Goal: Check status: Check status

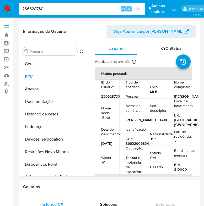
select select "100"
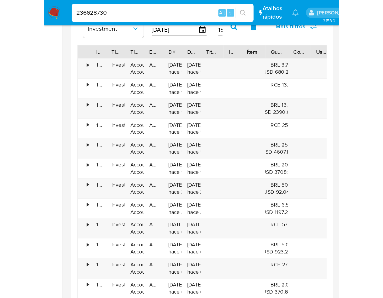
scroll to position [513, 0]
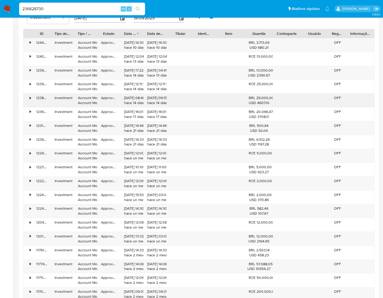
drag, startPoint x: 257, startPoint y: 98, endPoint x: 272, endPoint y: 98, distance: 15.5
click at [204, 98] on div "BRL 25.000,00 USD 4607.10" at bounding box center [259, 100] width 20 height 10
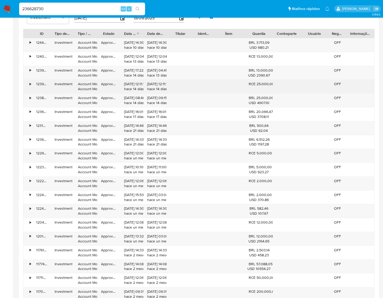
click at [204, 84] on div "• [FINANCIAL_ID] Investment Account Money Account Money Approved [DATE] 12:11:1…" at bounding box center [198, 87] width 351 height 14
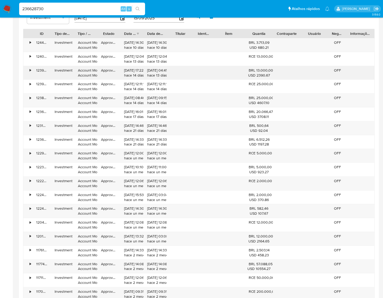
drag, startPoint x: 256, startPoint y: 71, endPoint x: 260, endPoint y: 76, distance: 6.4
click at [204, 70] on div "BRL 13.000,00 USD 2390.67" at bounding box center [259, 73] width 20 height 10
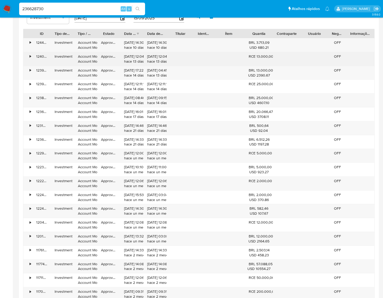
click at [204, 57] on div "• [FINANCIAL_ID] Investment Account Money Account Money Approved [DATE] 12:04:1…" at bounding box center [198, 59] width 351 height 14
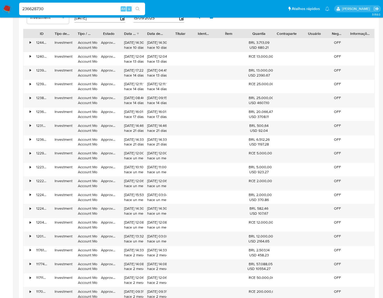
drag, startPoint x: 261, startPoint y: 43, endPoint x: 270, endPoint y: 42, distance: 9.2
click at [204, 42] on div "BRL 3.713,09 USD 680.21" at bounding box center [259, 45] width 28 height 14
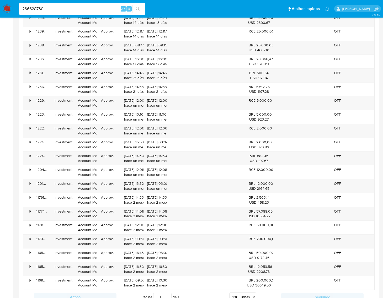
scroll to position [692, 0]
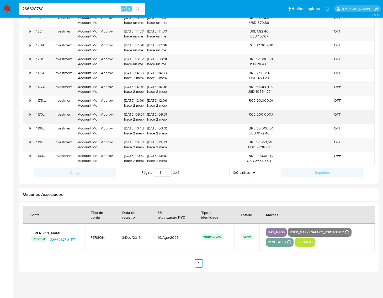
click at [204, 117] on div "RCE 200.000,00" at bounding box center [259, 114] width 20 height 5
click at [30, 113] on div "•" at bounding box center [30, 114] width 1 height 5
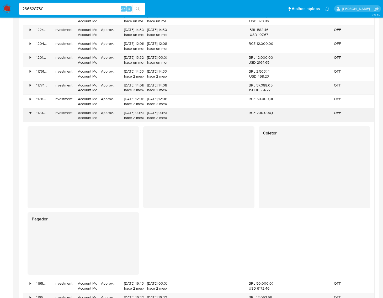
click at [30, 113] on div "•" at bounding box center [30, 112] width 1 height 5
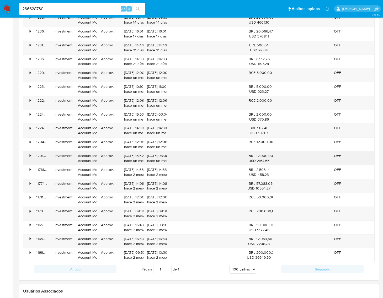
scroll to position [561, 0]
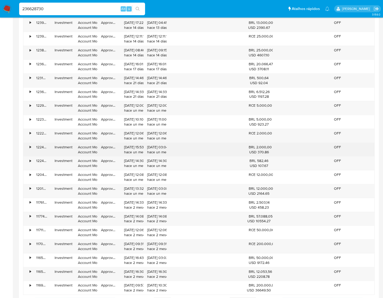
click at [204, 149] on div "• [FINANCIAL_ID] Investment Account Money Account Money Approved [DATE] 15:53:5…" at bounding box center [198, 150] width 351 height 14
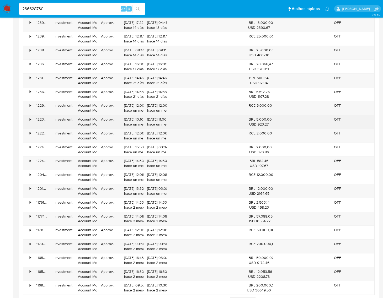
drag, startPoint x: 253, startPoint y: 121, endPoint x: 240, endPoint y: 121, distance: 12.3
click at [204, 121] on div "• [FINANCIAL_ID] Investment Account Money Account Money Approved [DATE] 10:10:0…" at bounding box center [198, 122] width 351 height 14
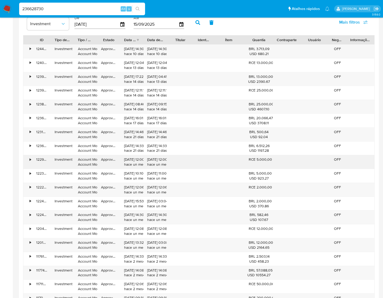
scroll to position [495, 0]
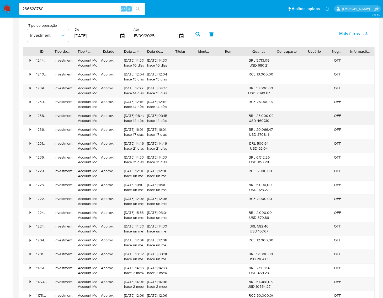
click at [204, 116] on div "• [FINANCIAL_ID] Investment Account Money Account Money Approved [DATE] 08:46:5…" at bounding box center [198, 118] width 351 height 14
